Goal: Check status: Check status

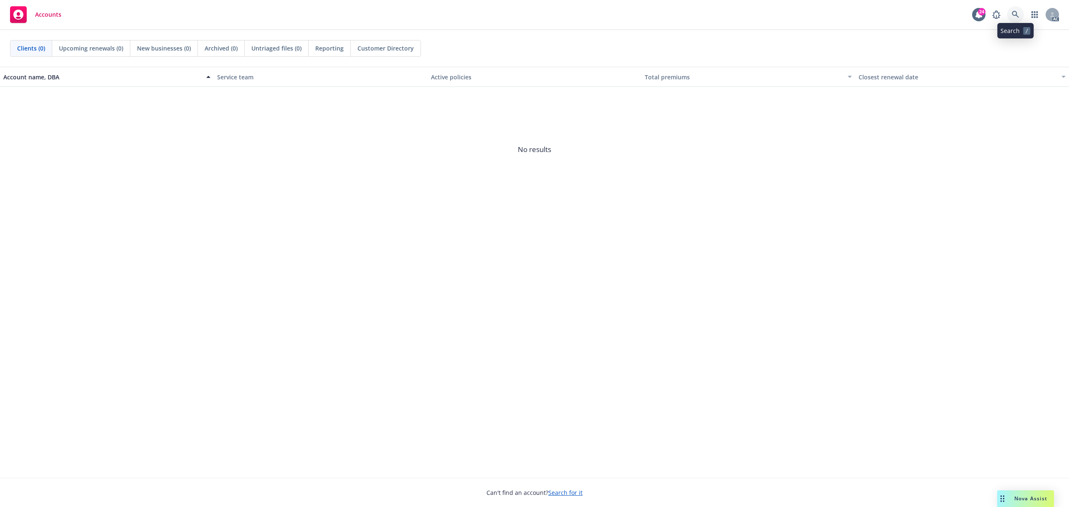
click at [1016, 15] on icon at bounding box center [1015, 14] width 7 height 7
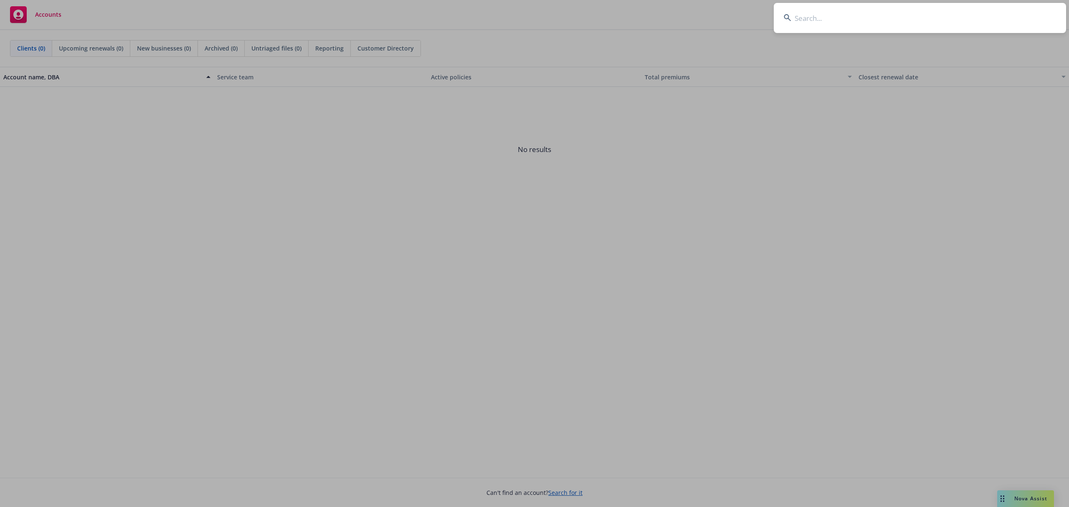
type input "Enable Global, Inc."
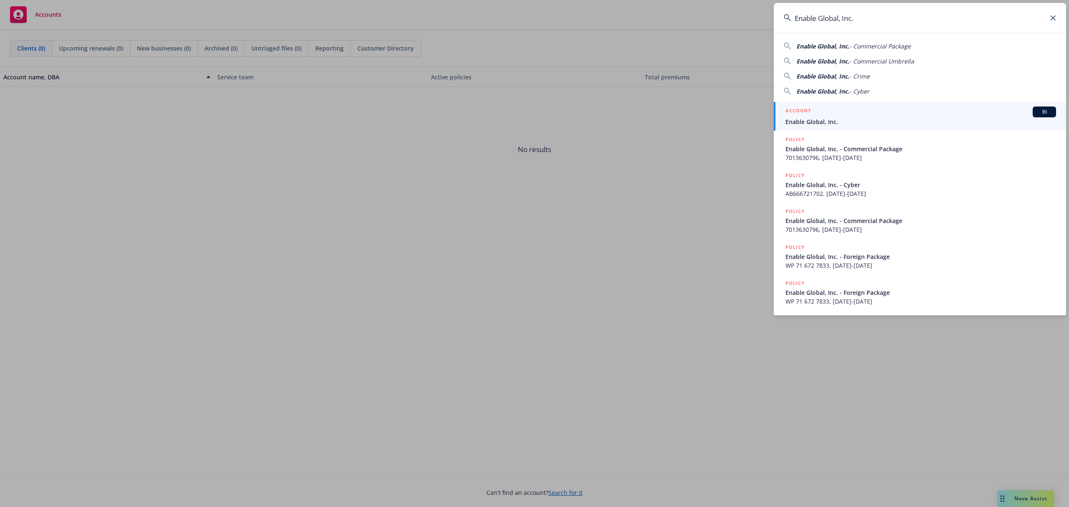
click at [853, 114] on div "ACCOUNT BI" at bounding box center [921, 112] width 271 height 11
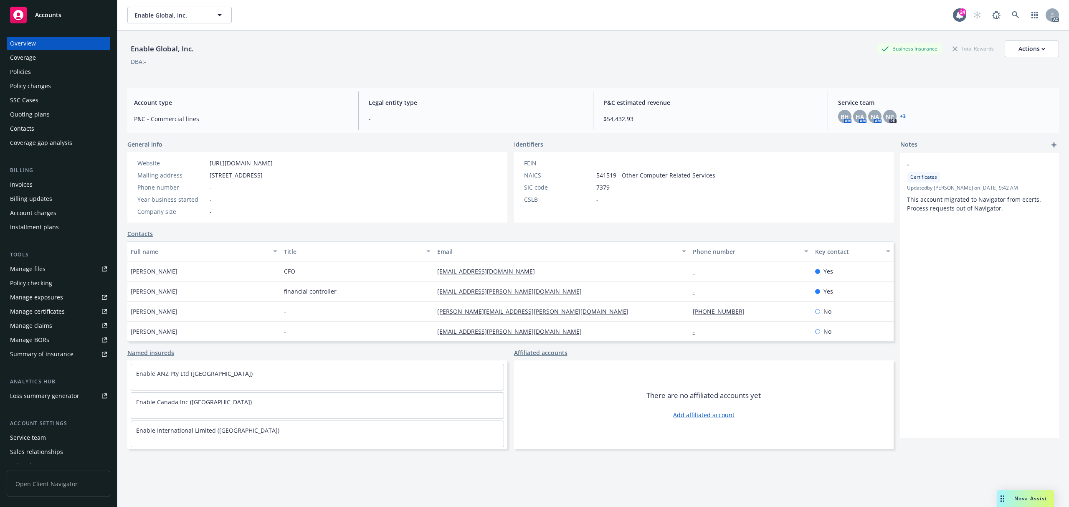
click at [48, 182] on div "Invoices" at bounding box center [58, 184] width 97 height 13
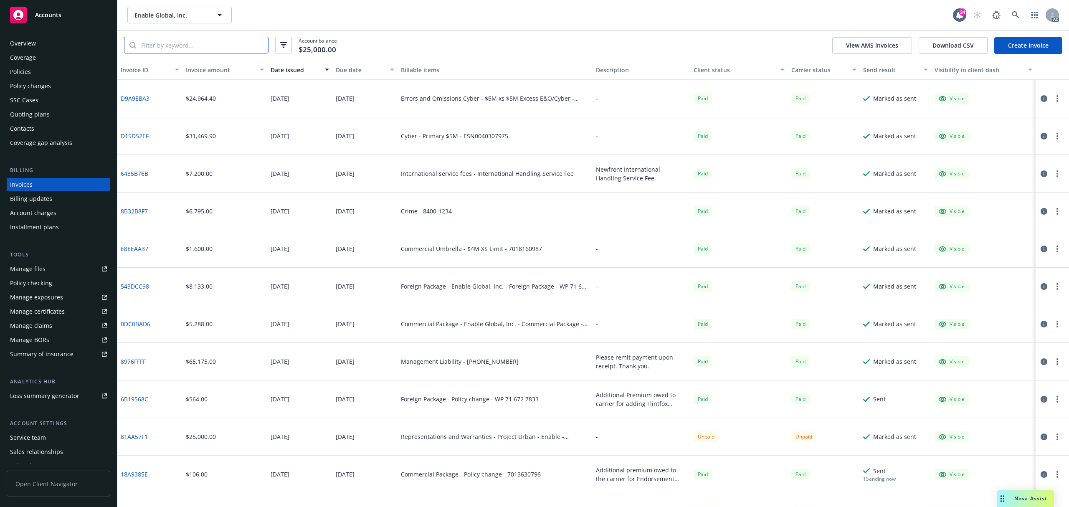
click at [210, 43] on input "search" at bounding box center [202, 45] width 132 height 16
paste input "81AA57F1"
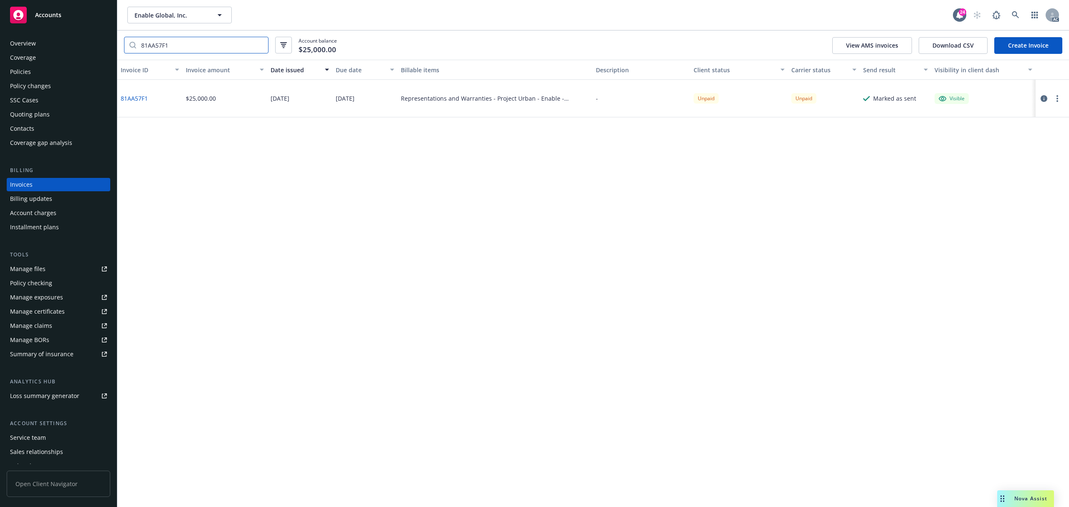
type input "81AA57F1"
click at [1046, 99] on icon "button" at bounding box center [1044, 98] width 7 height 7
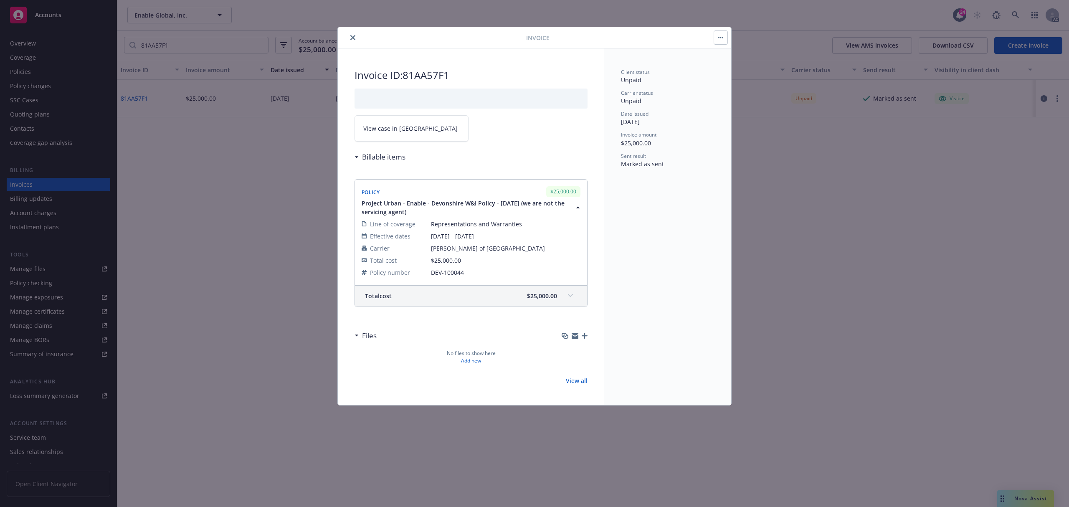
click at [355, 39] on icon "close" at bounding box center [352, 37] width 5 height 5
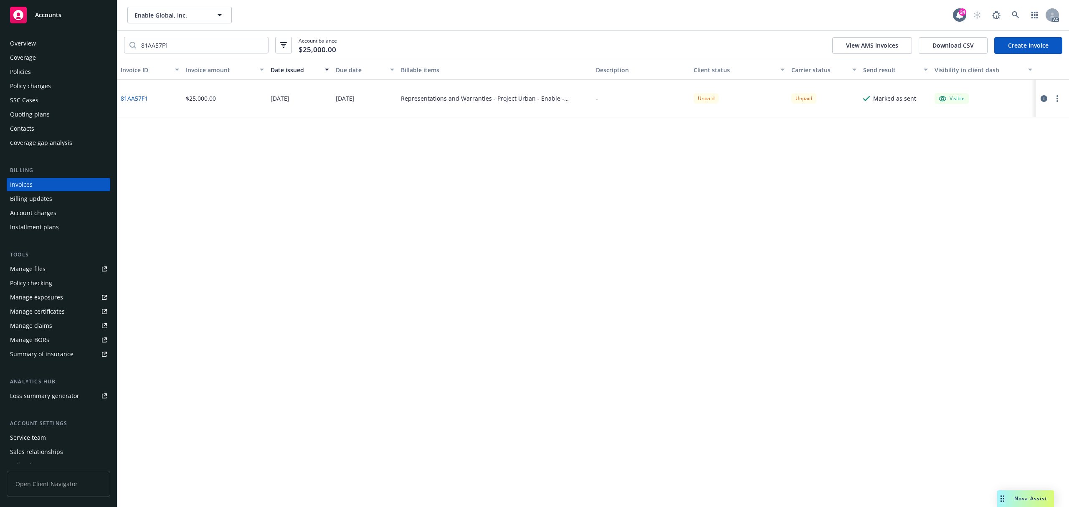
click at [479, 103] on div "Representations and Warranties - Project Urban - Enable - Devonshire W&I Policy…" at bounding box center [495, 99] width 195 height 38
click at [1041, 96] on icon "button" at bounding box center [1044, 98] width 7 height 7
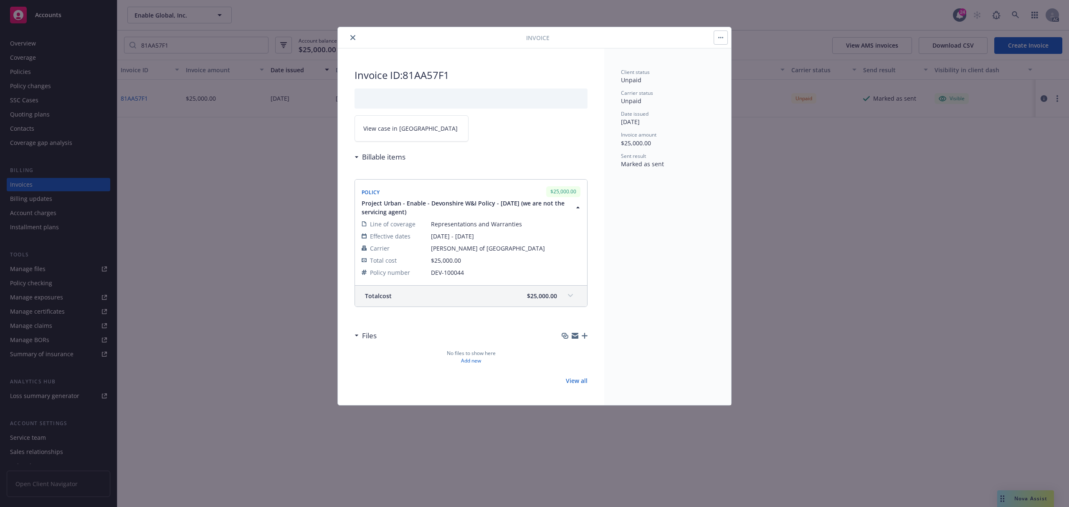
click at [352, 40] on icon "close" at bounding box center [352, 37] width 5 height 5
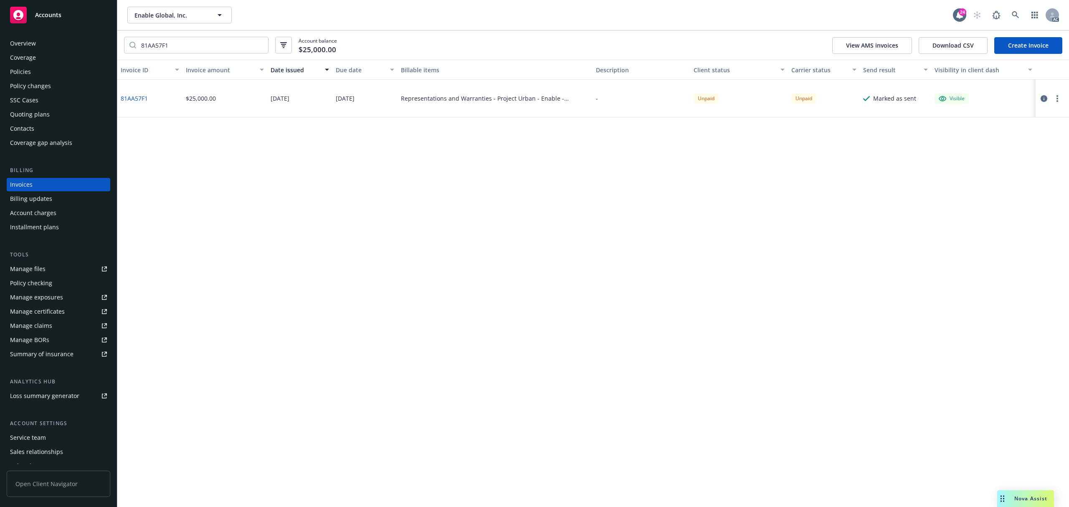
drag, startPoint x: 586, startPoint y: 69, endPoint x: 591, endPoint y: 69, distance: 5.8
click at [586, 69] on button "Billable items" at bounding box center [495, 70] width 195 height 20
drag, startPoint x: 593, startPoint y: 69, endPoint x: 617, endPoint y: 69, distance: 24.2
click at [617, 69] on button "Description" at bounding box center [642, 70] width 98 height 20
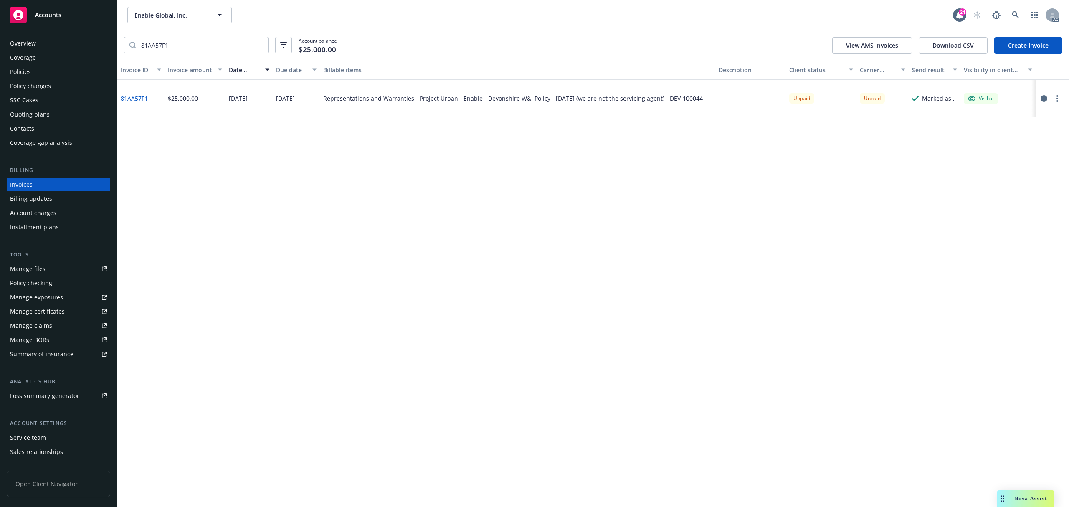
drag, startPoint x: 592, startPoint y: 69, endPoint x: 818, endPoint y: 64, distance: 225.6
click at [818, 64] on div "Invoice ID Invoice amount Date issued Due date Billable items Description Clien…" at bounding box center [593, 70] width 952 height 20
click at [515, 249] on div "Invoice ID Invoice amount Date issued Due date Billable items Description Clien…" at bounding box center [593, 283] width 952 height 447
click at [54, 213] on div "Account charges" at bounding box center [33, 212] width 46 height 13
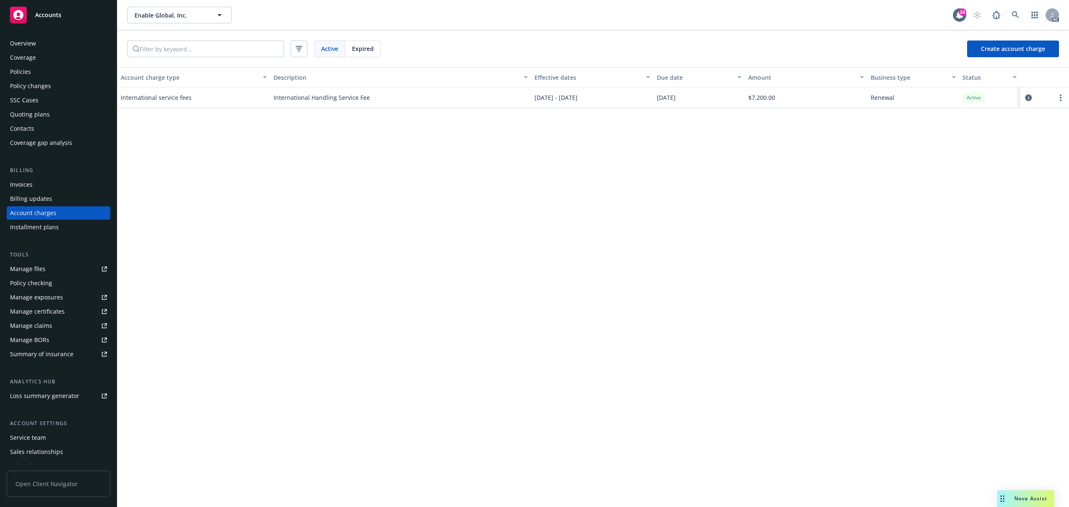
click at [27, 73] on div "Policies" at bounding box center [20, 71] width 21 height 13
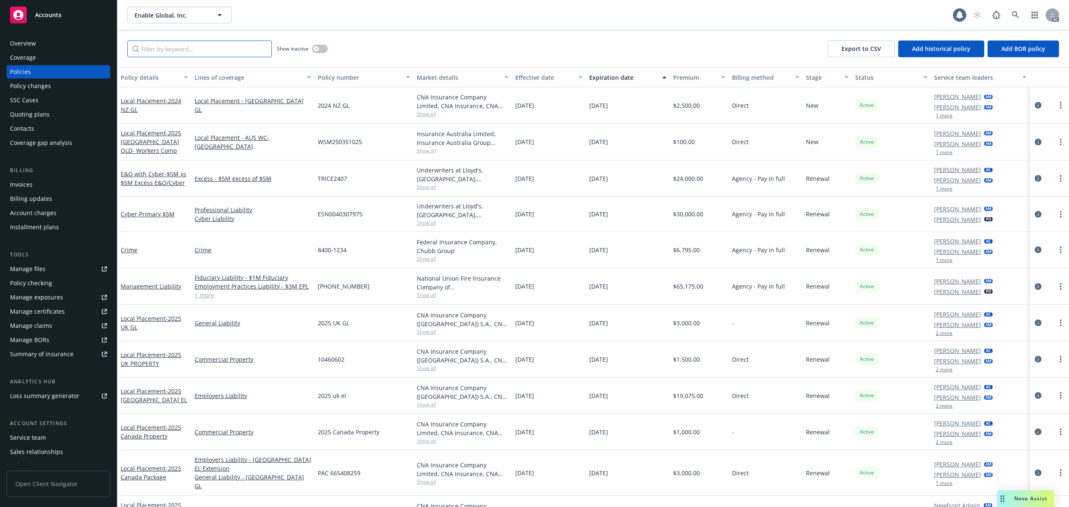
click at [199, 46] on input "Filter by keyword..." at bounding box center [199, 49] width 145 height 17
type input "r"
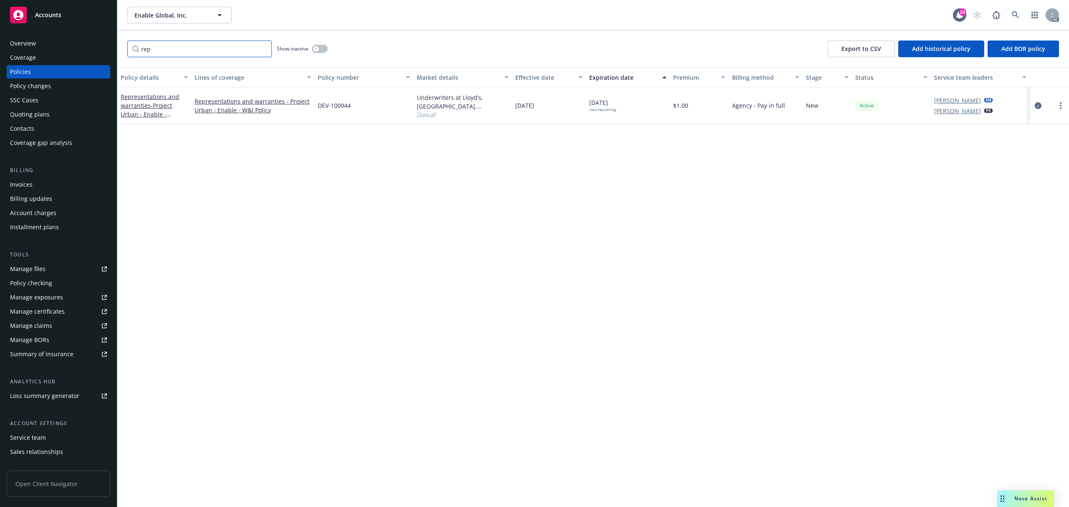
type input "rep"
click at [424, 112] on span "Show all" at bounding box center [463, 114] width 92 height 7
click at [700, 182] on div "Policy details Lines of coverage Policy number Market details Effective date Ex…" at bounding box center [593, 287] width 952 height 440
click at [1038, 104] on icon "circleInformation" at bounding box center [1038, 105] width 7 height 7
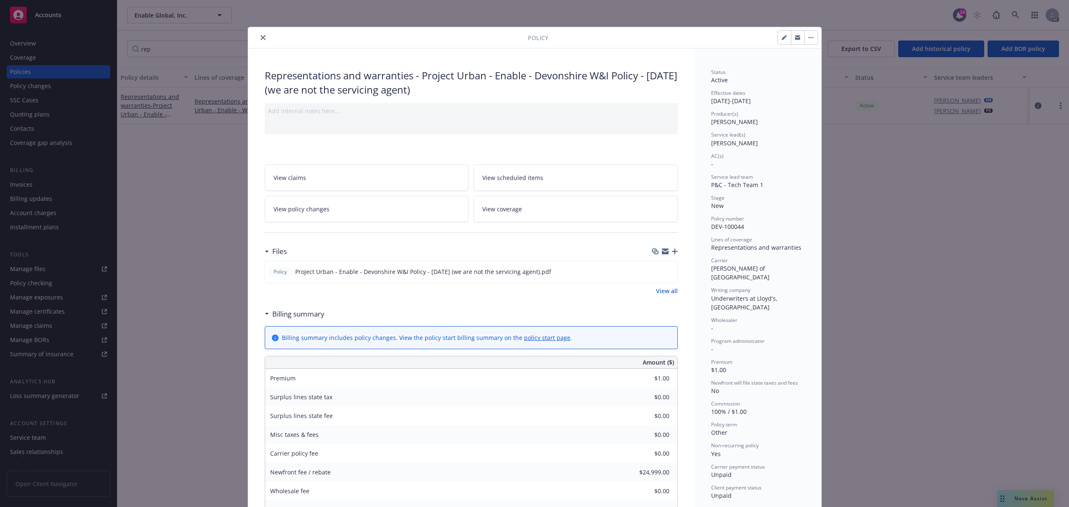
click at [258, 38] on button "close" at bounding box center [263, 38] width 10 height 10
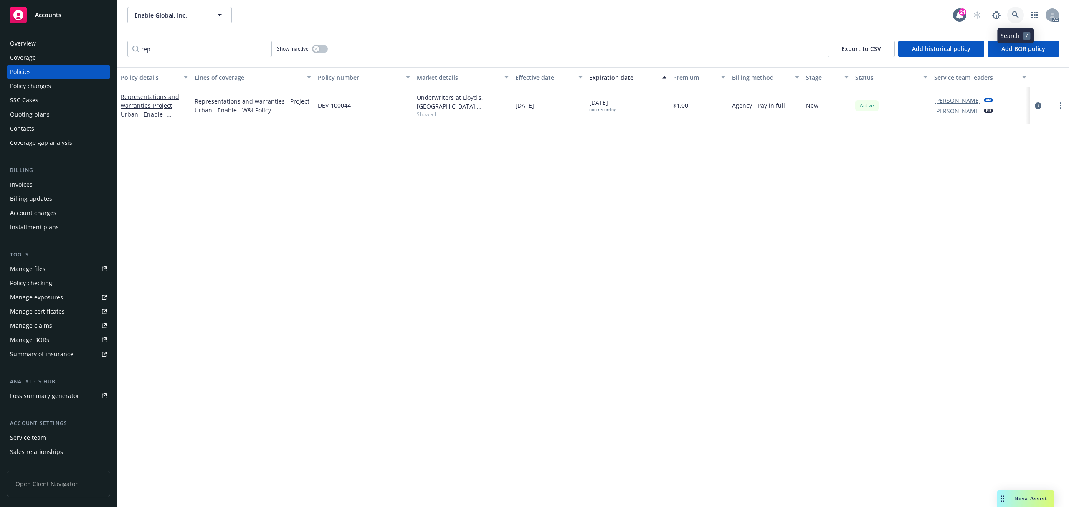
click at [1019, 17] on icon at bounding box center [1016, 15] width 8 height 8
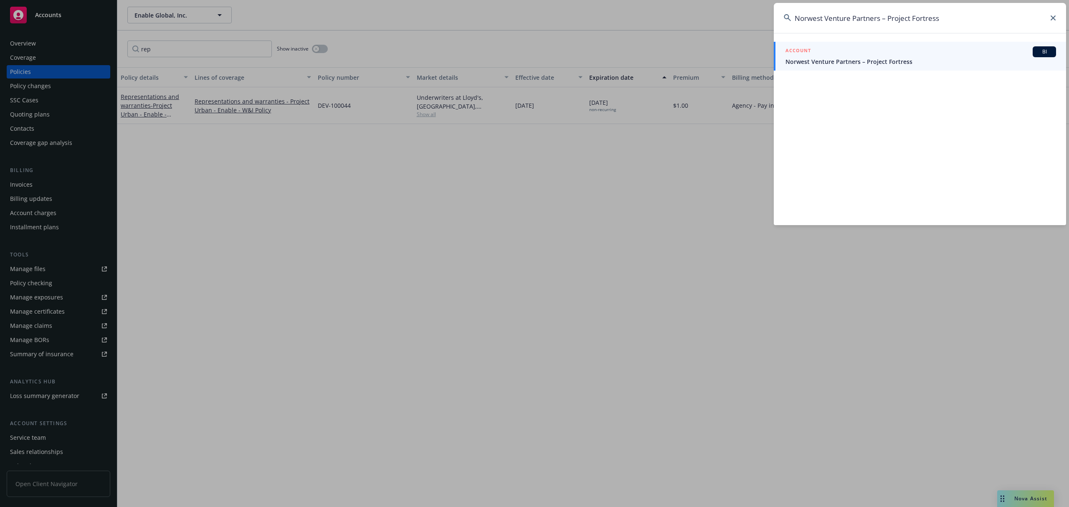
type input "Norwest Venture Partners – Project Fortress"
click at [863, 57] on span "Norwest Venture Partners – Project Fortress" at bounding box center [921, 61] width 271 height 9
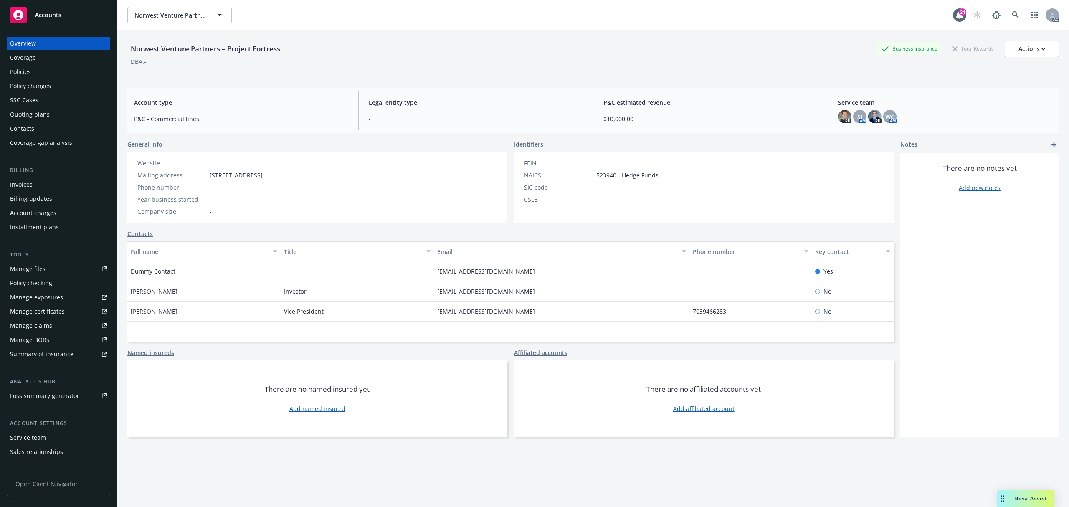
click at [43, 187] on div "Invoices" at bounding box center [58, 184] width 97 height 13
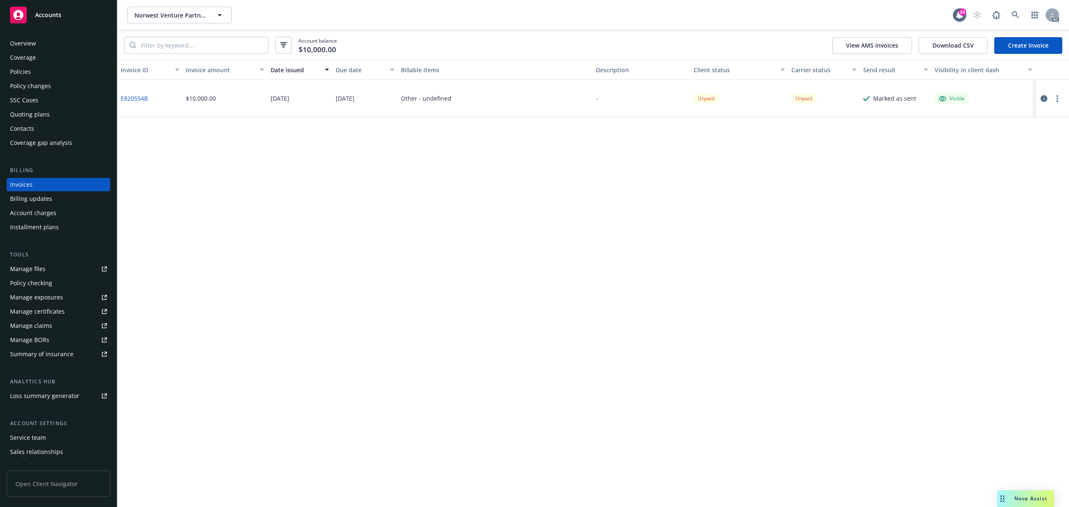
click at [27, 76] on div "Policies" at bounding box center [20, 71] width 21 height 13
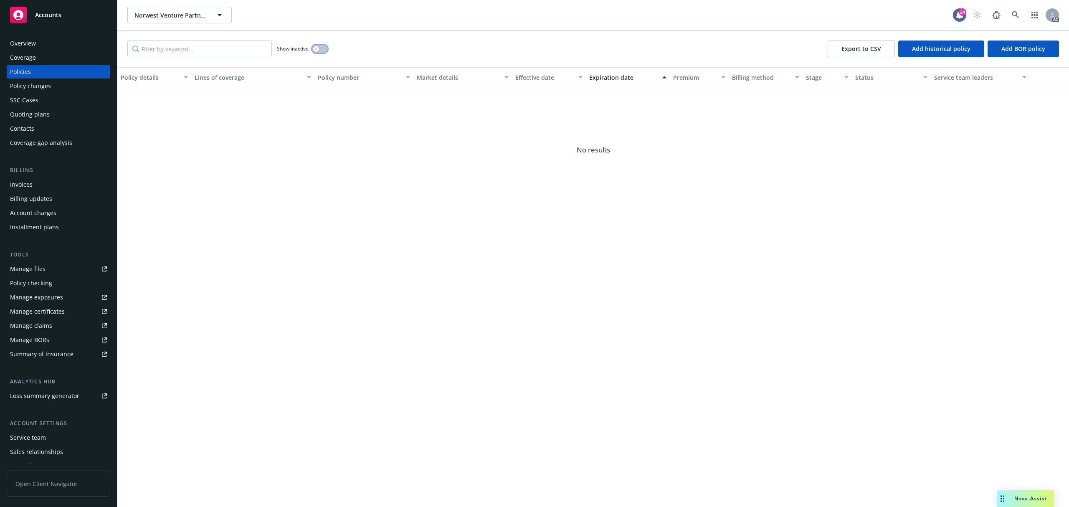
click at [323, 47] on button "button" at bounding box center [320, 49] width 16 height 8
click at [51, 211] on div "Account charges" at bounding box center [33, 212] width 46 height 13
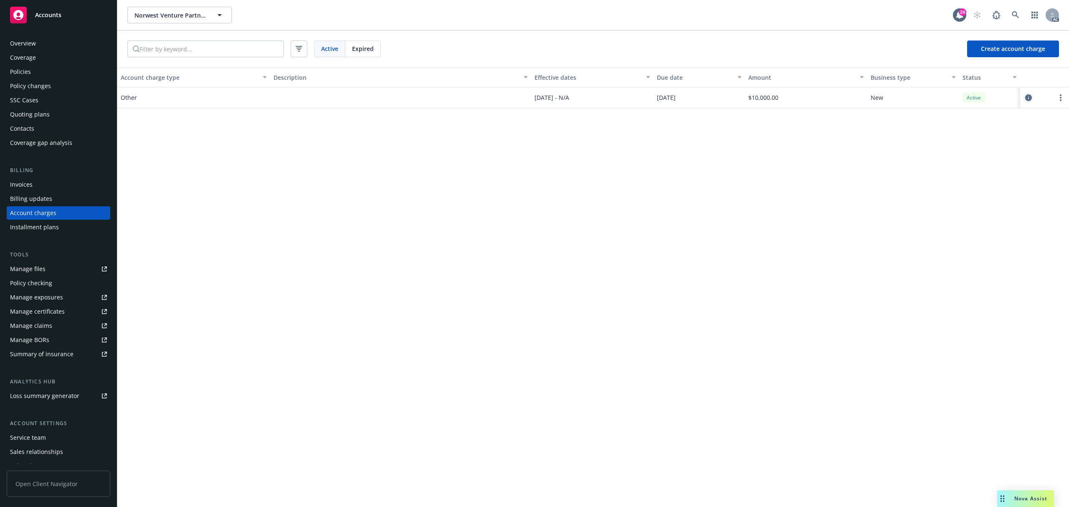
click at [1030, 99] on icon "circleInformation" at bounding box center [1029, 97] width 7 height 7
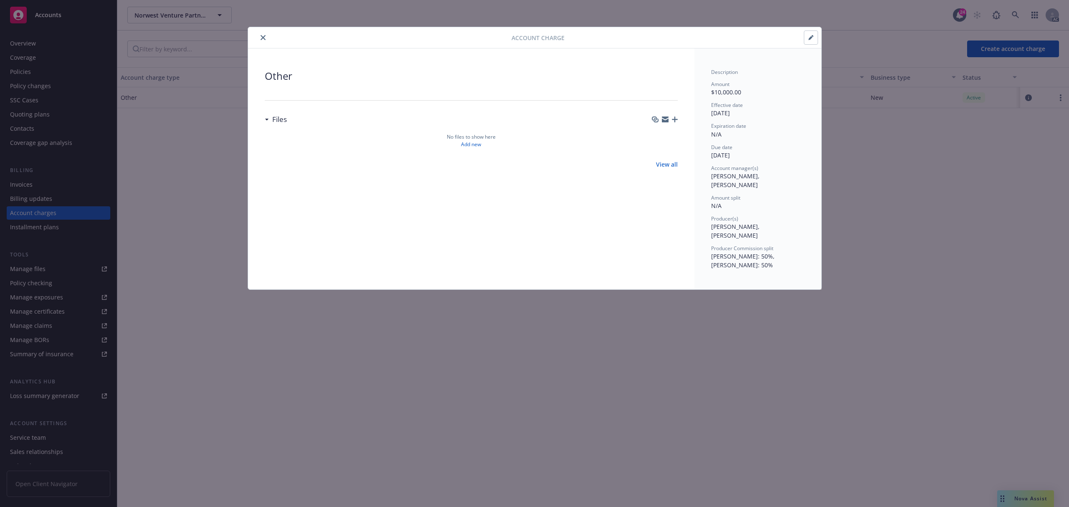
click at [264, 36] on icon "close" at bounding box center [263, 37] width 5 height 5
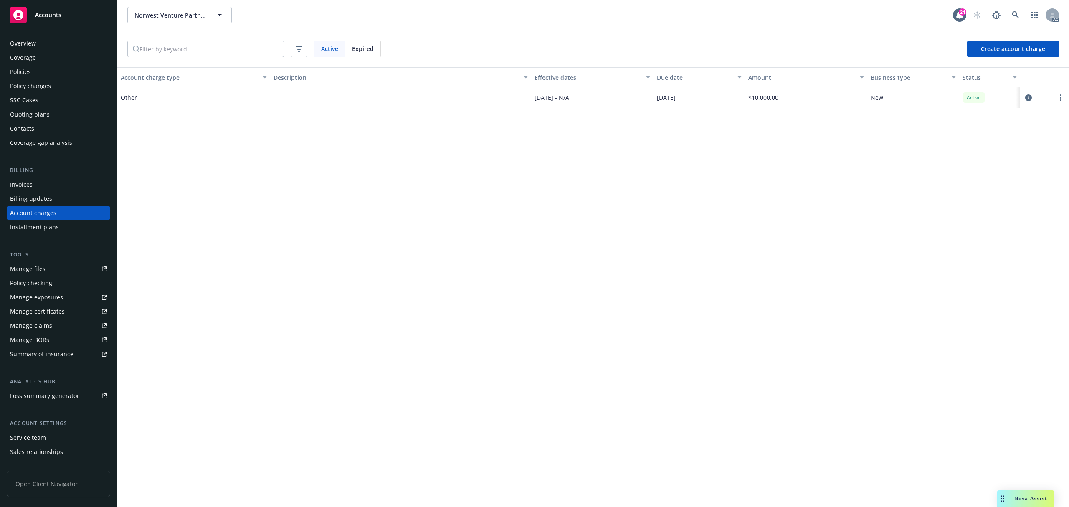
click at [50, 180] on div "Invoices" at bounding box center [58, 184] width 97 height 13
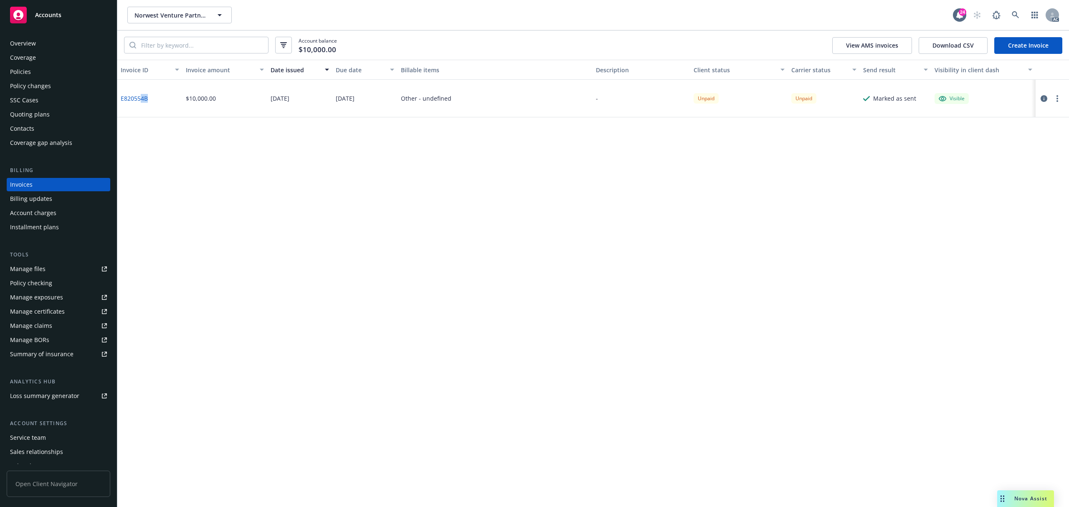
drag, startPoint x: 158, startPoint y: 99, endPoint x: 140, endPoint y: 99, distance: 17.5
click at [140, 99] on div "E820554B" at bounding box center [149, 99] width 65 height 38
click at [1012, 13] on icon at bounding box center [1016, 15] width 8 height 8
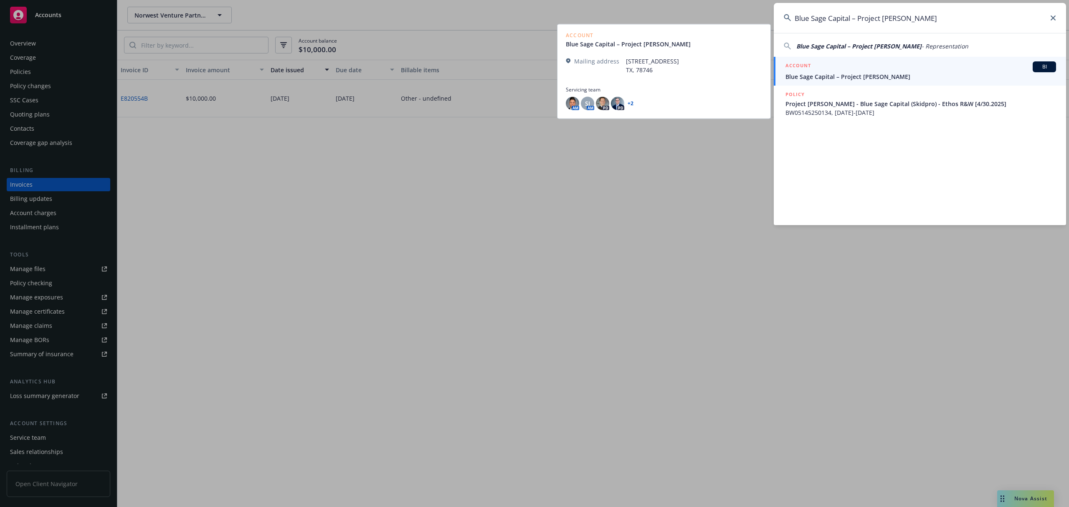
type input "Blue Sage Capital – Project [PERSON_NAME]"
click at [868, 69] on div "ACCOUNT BI" at bounding box center [921, 66] width 271 height 11
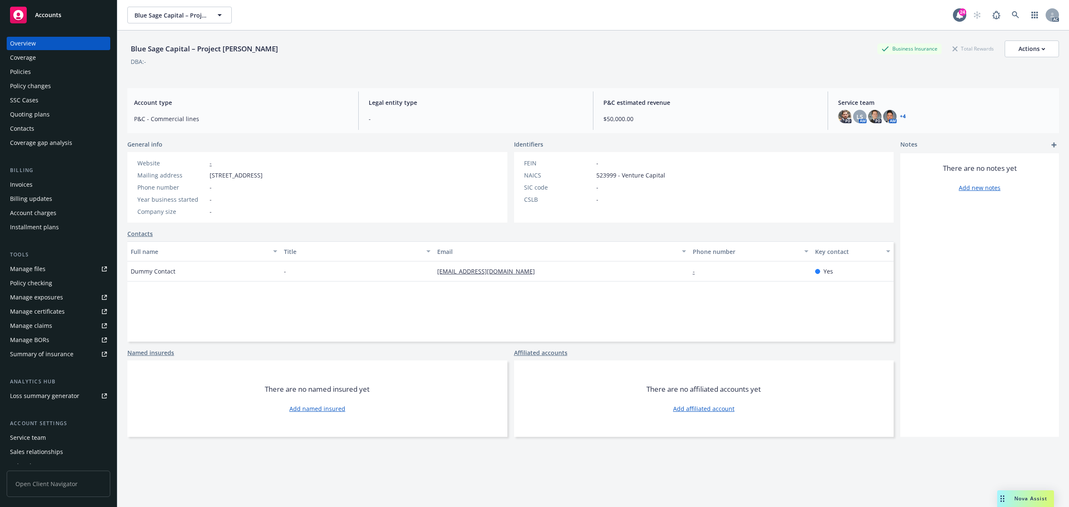
click at [28, 184] on div "Invoices" at bounding box center [21, 184] width 23 height 13
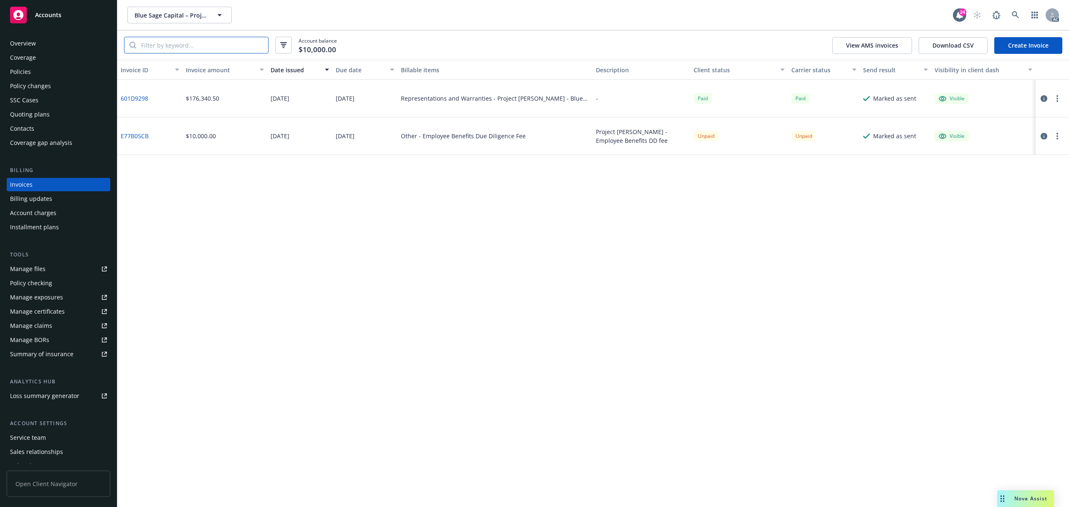
click at [218, 47] on input "search" at bounding box center [202, 45] width 132 height 16
paste input "E77B05CB"
type input "E77B05CB"
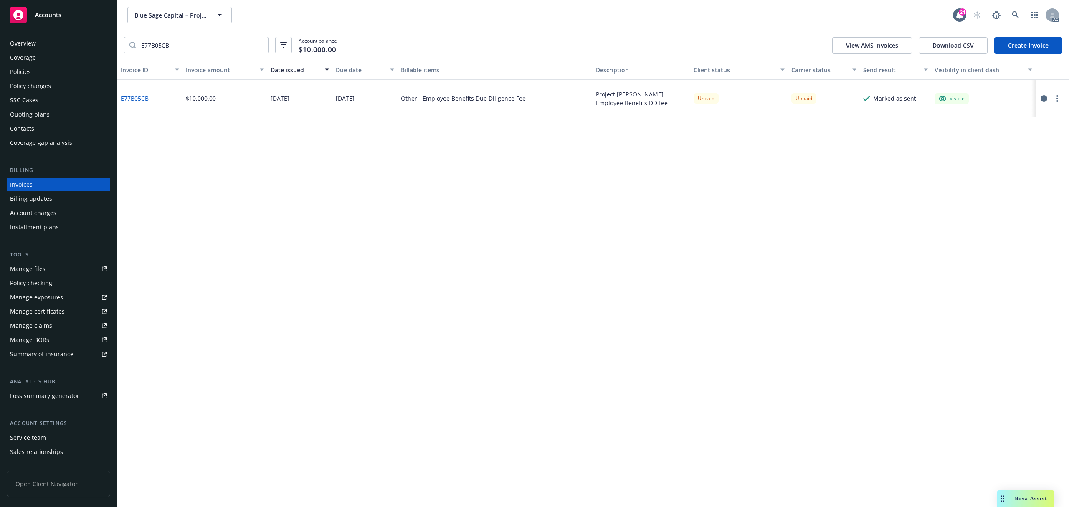
click at [462, 376] on div "Invoice ID Invoice amount Date issued Due date Billable items Description Clien…" at bounding box center [593, 283] width 952 height 447
click at [49, 211] on div "Account charges" at bounding box center [33, 212] width 46 height 13
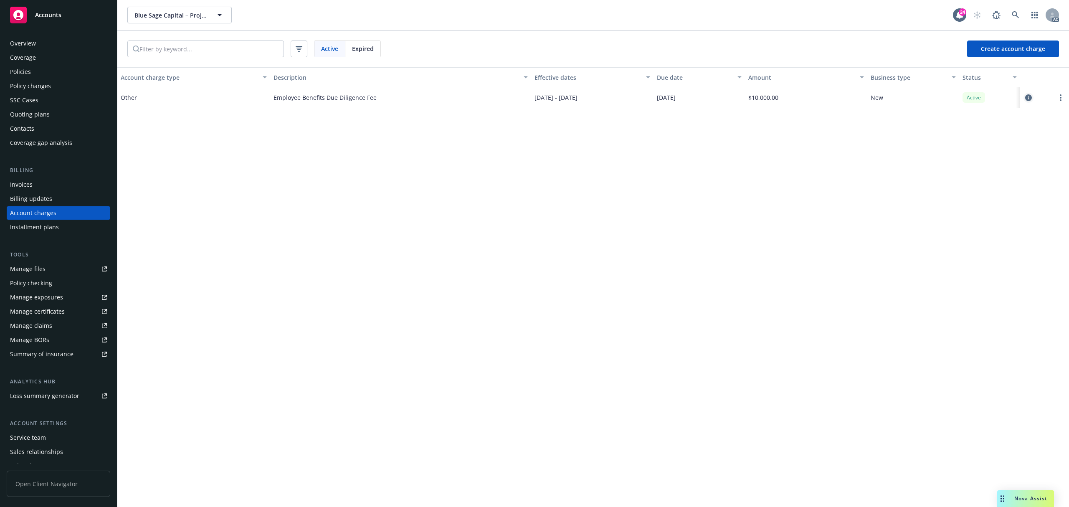
click at [1028, 98] on icon "circleInformation" at bounding box center [1029, 97] width 7 height 7
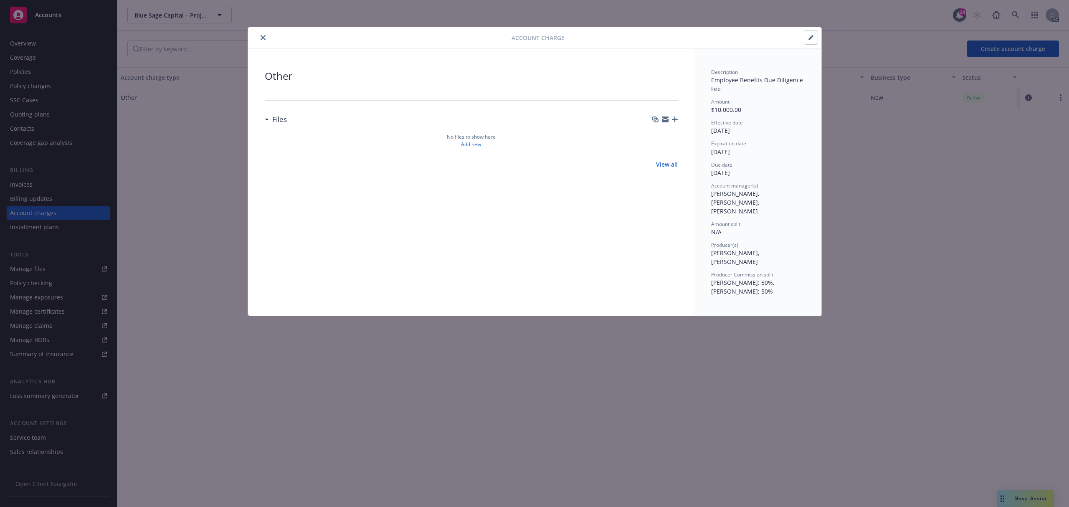
click at [263, 36] on icon "close" at bounding box center [263, 37] width 5 height 5
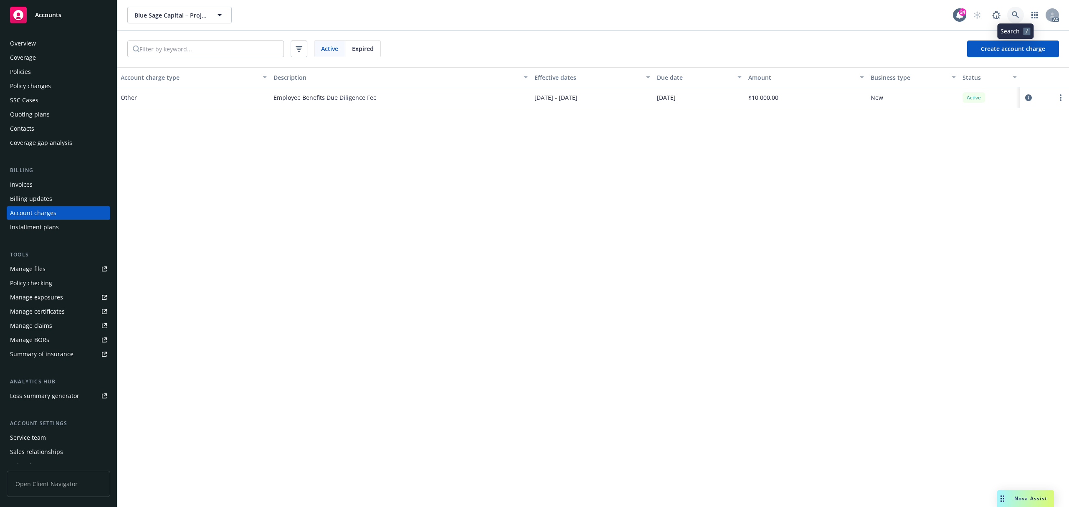
click at [1013, 12] on icon at bounding box center [1016, 15] width 8 height 8
click at [219, 13] on icon "button" at bounding box center [220, 15] width 10 height 10
click at [327, 233] on div "Account charge type Description Effective dates Due date Amount Business type S…" at bounding box center [593, 287] width 952 height 440
click at [49, 185] on div "Invoices" at bounding box center [58, 184] width 97 height 13
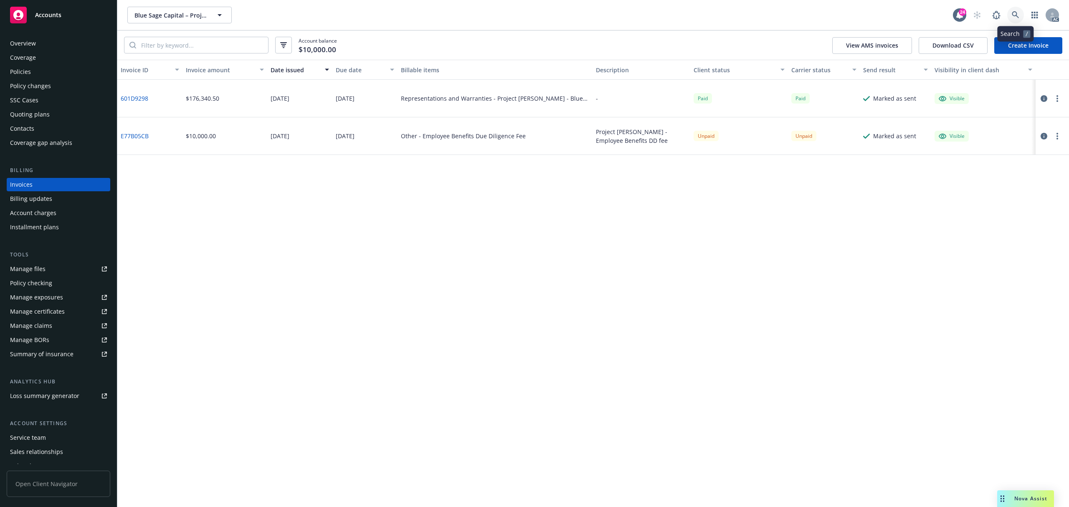
click at [1016, 18] on icon at bounding box center [1016, 15] width 8 height 8
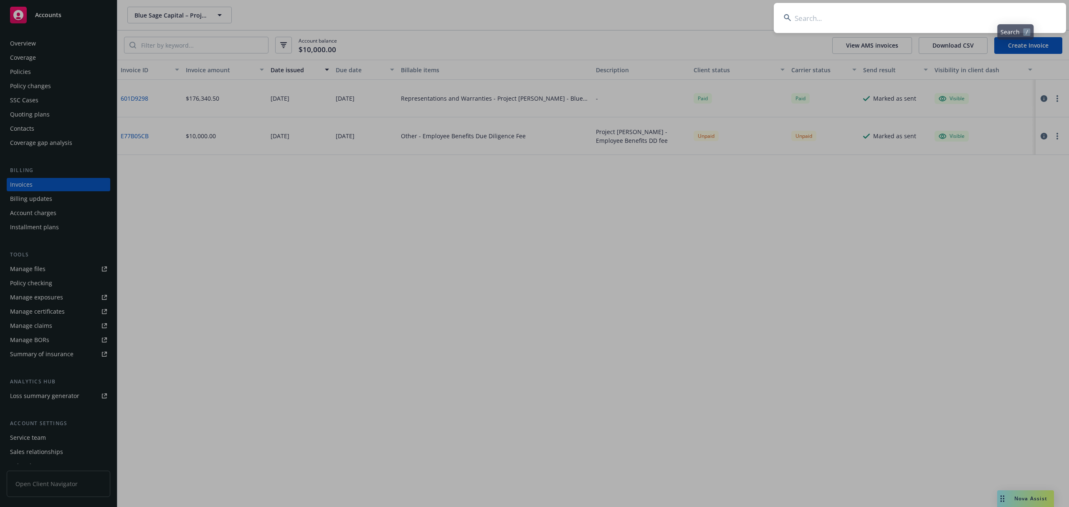
type input "Blue Sage Capital – Project White [PERSON_NAME]"
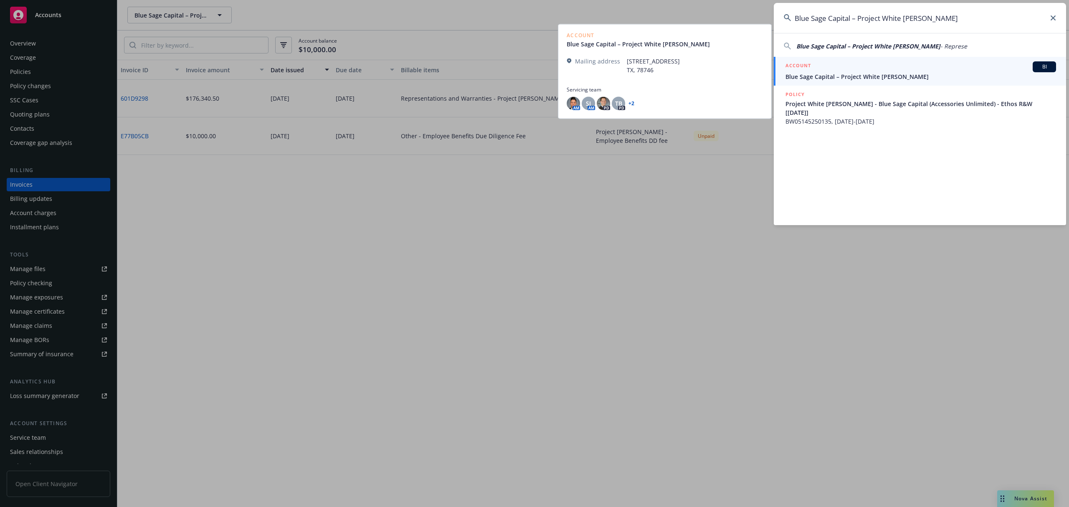
click at [862, 71] on div "ACCOUNT BI" at bounding box center [921, 66] width 271 height 11
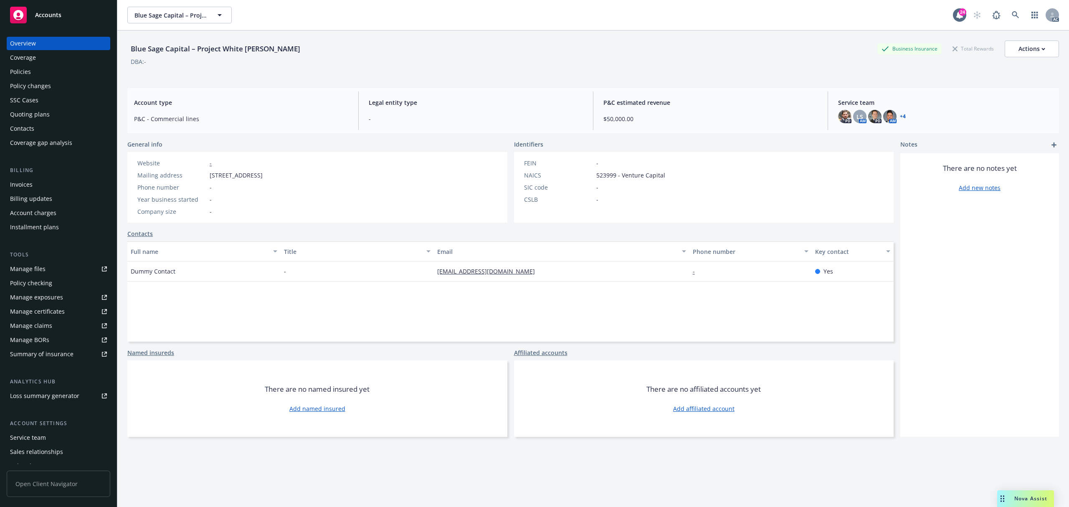
click at [40, 186] on div "Invoices" at bounding box center [58, 184] width 97 height 13
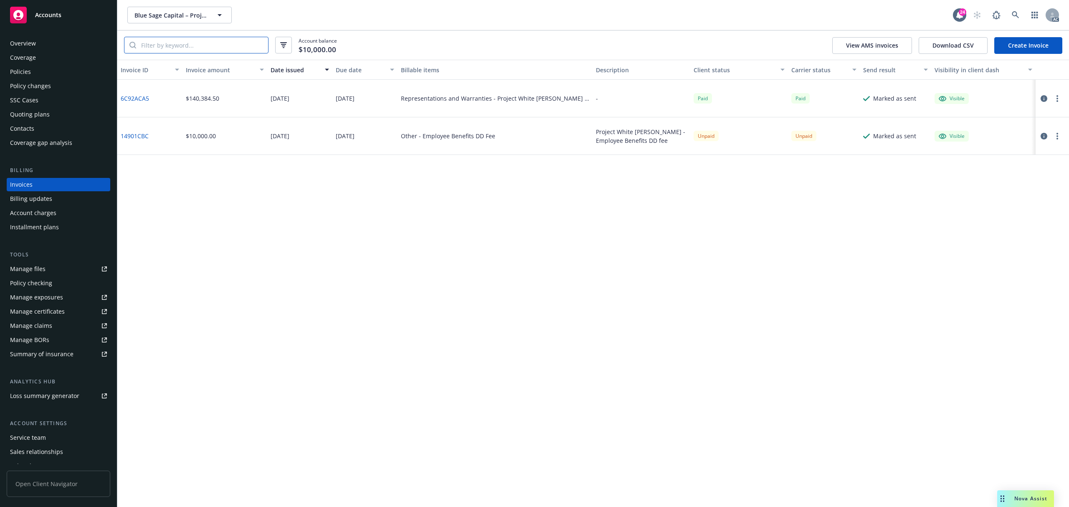
click at [221, 45] on input "search" at bounding box center [202, 45] width 132 height 16
paste input "14901CBC"
type input "14901CBC"
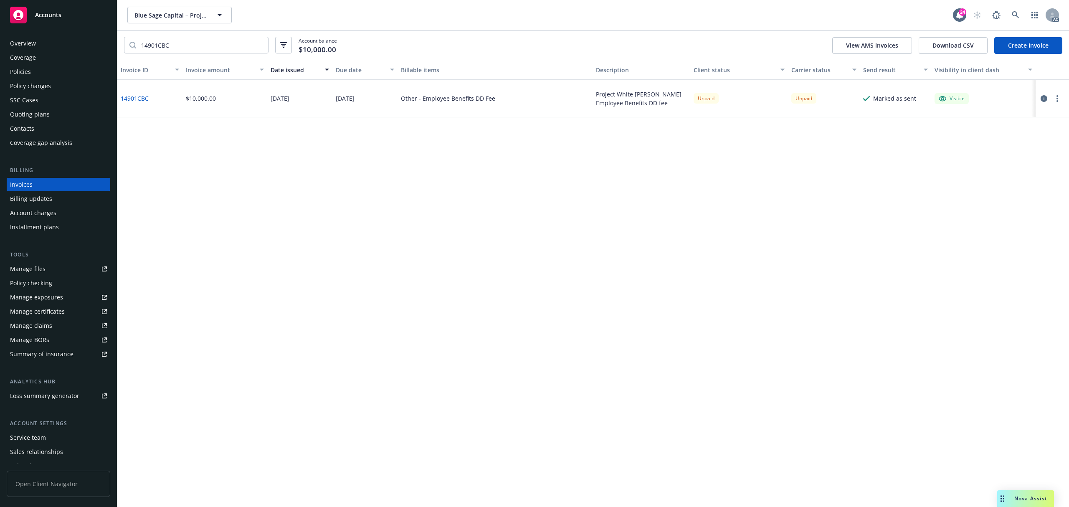
click at [31, 74] on div "Policies" at bounding box center [58, 71] width 97 height 13
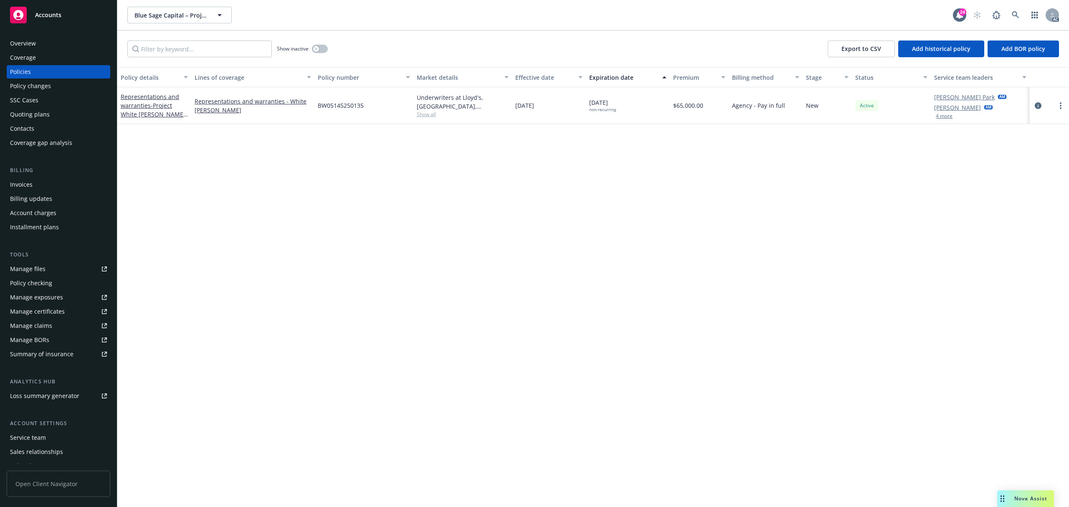
click at [36, 206] on div "Account charges" at bounding box center [33, 212] width 46 height 13
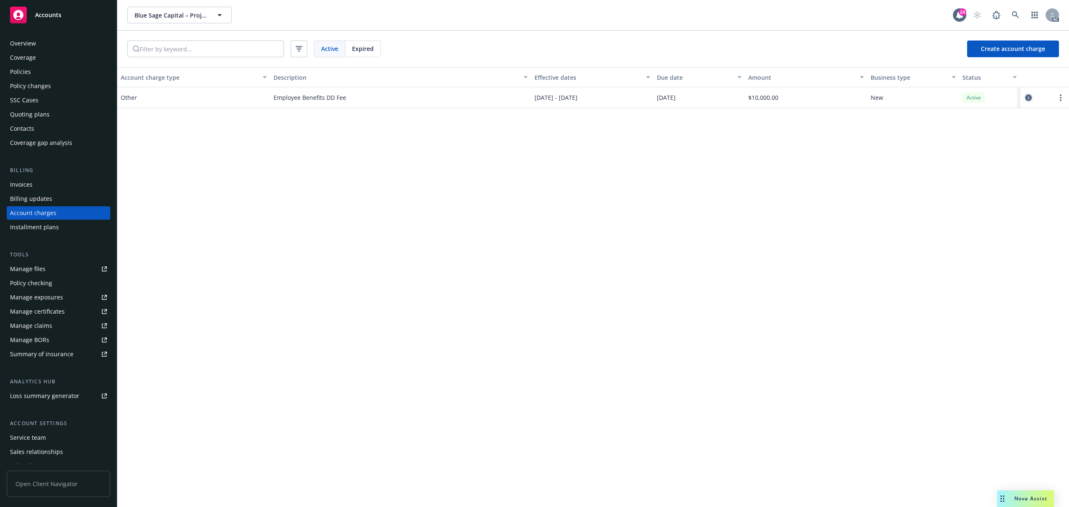
click at [1026, 98] on icon "circleInformation" at bounding box center [1029, 97] width 7 height 7
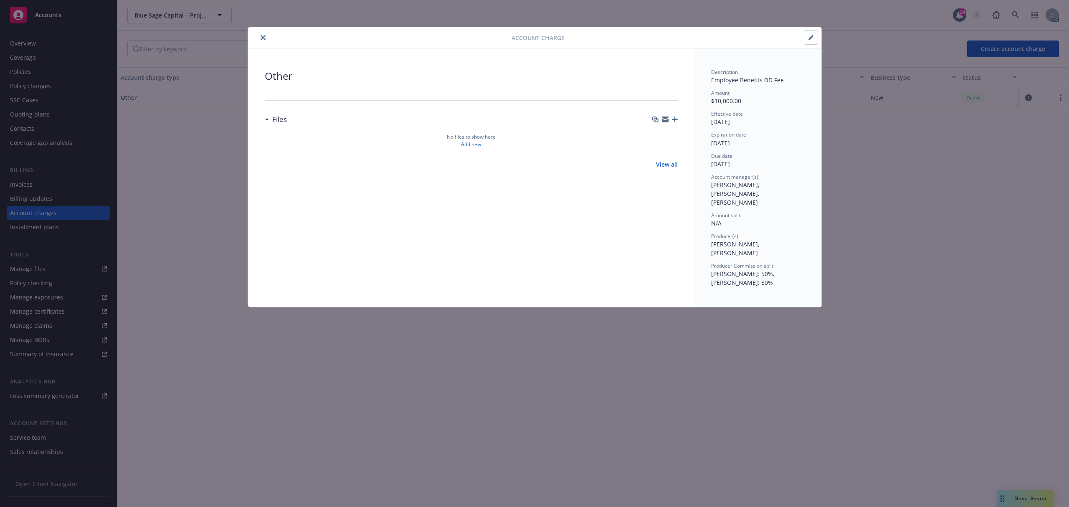
click at [261, 36] on icon "close" at bounding box center [263, 37] width 5 height 5
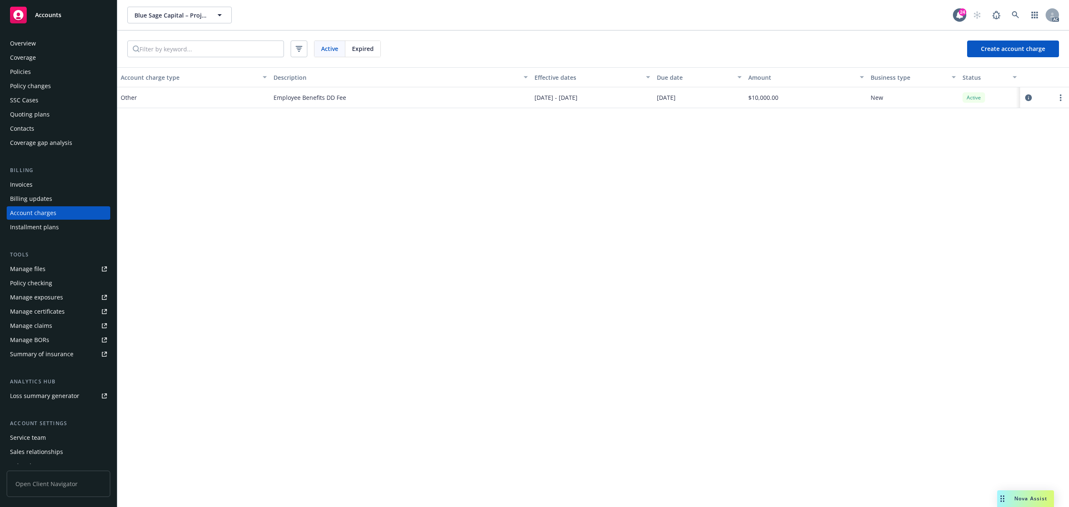
drag, startPoint x: 317, startPoint y: 178, endPoint x: 310, endPoint y: 173, distance: 8.7
click at [316, 178] on div "Account charge type Description Effective dates Due date Amount Business type S…" at bounding box center [593, 287] width 952 height 440
click at [1018, 20] on link at bounding box center [1016, 15] width 17 height 17
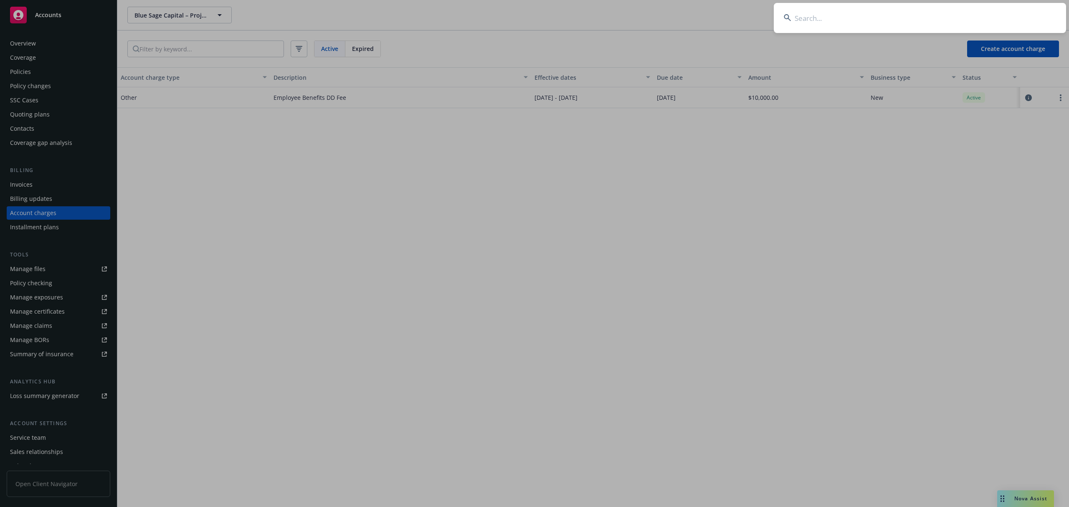
type input "Project Fortress"
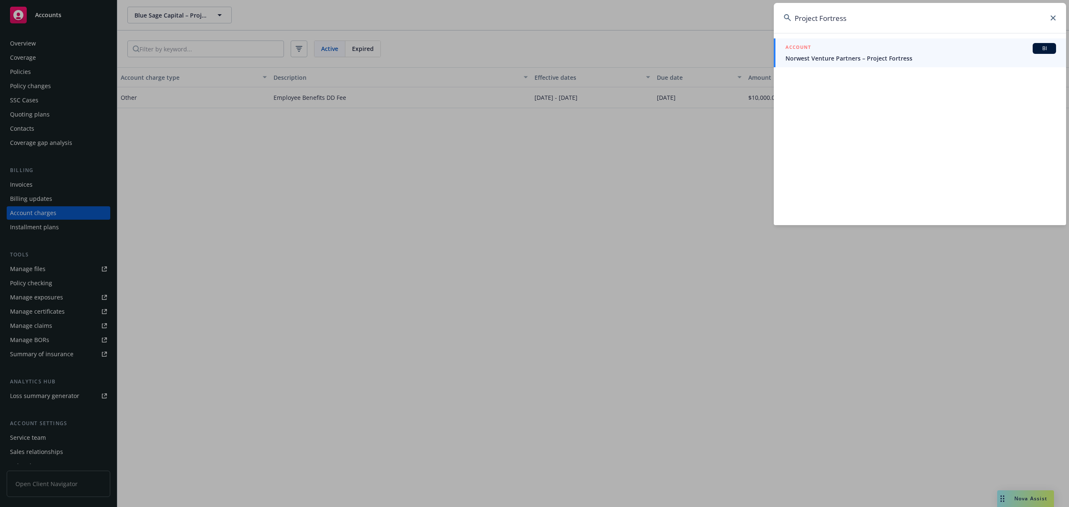
click at [839, 51] on div "ACCOUNT BI" at bounding box center [921, 48] width 271 height 11
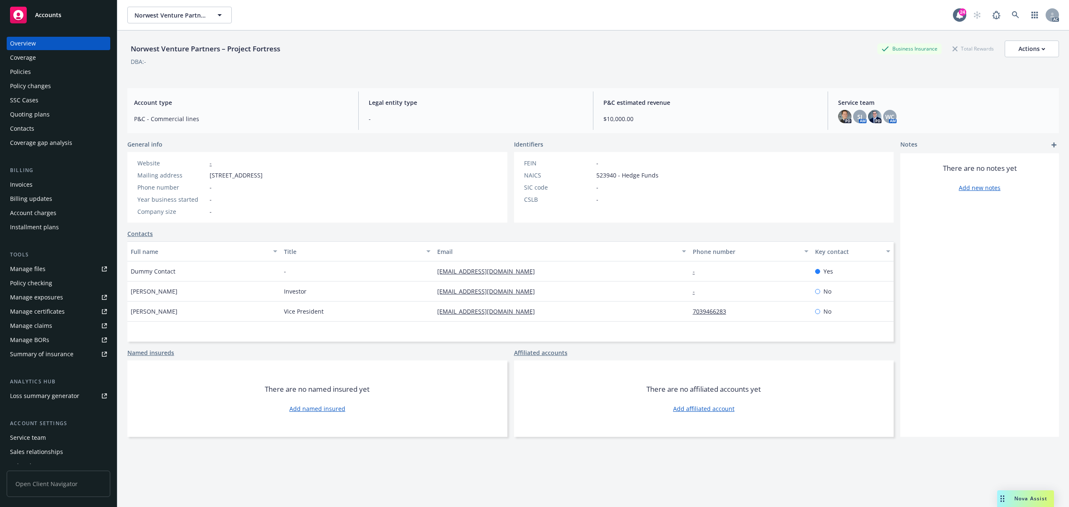
click at [30, 74] on div "Policies" at bounding box center [58, 71] width 97 height 13
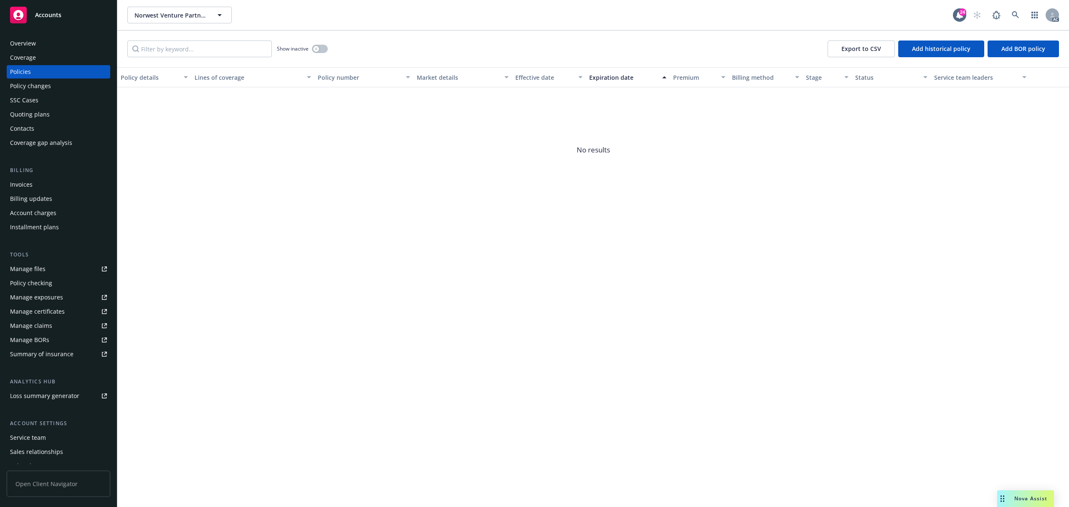
click at [52, 226] on div "Installment plans" at bounding box center [34, 227] width 49 height 13
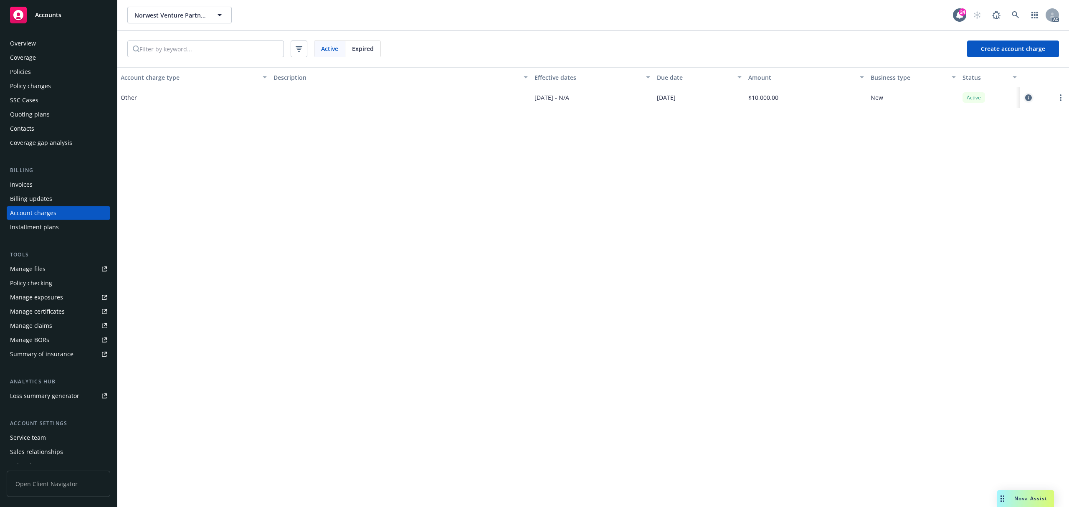
click at [1024, 98] on link "circleInformation" at bounding box center [1029, 98] width 10 height 10
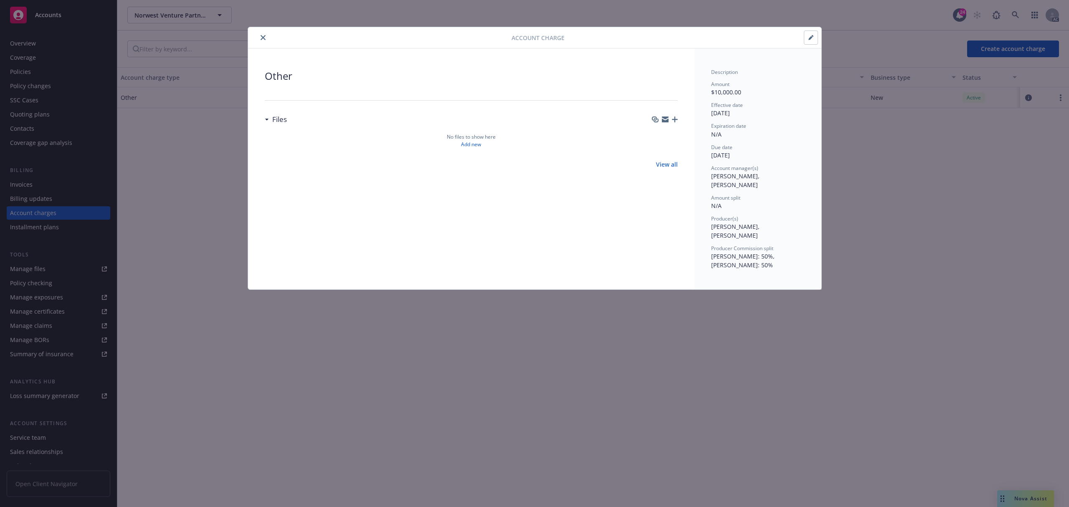
click at [263, 37] on icon "close" at bounding box center [263, 37] width 5 height 5
